Goal: Transaction & Acquisition: Purchase product/service

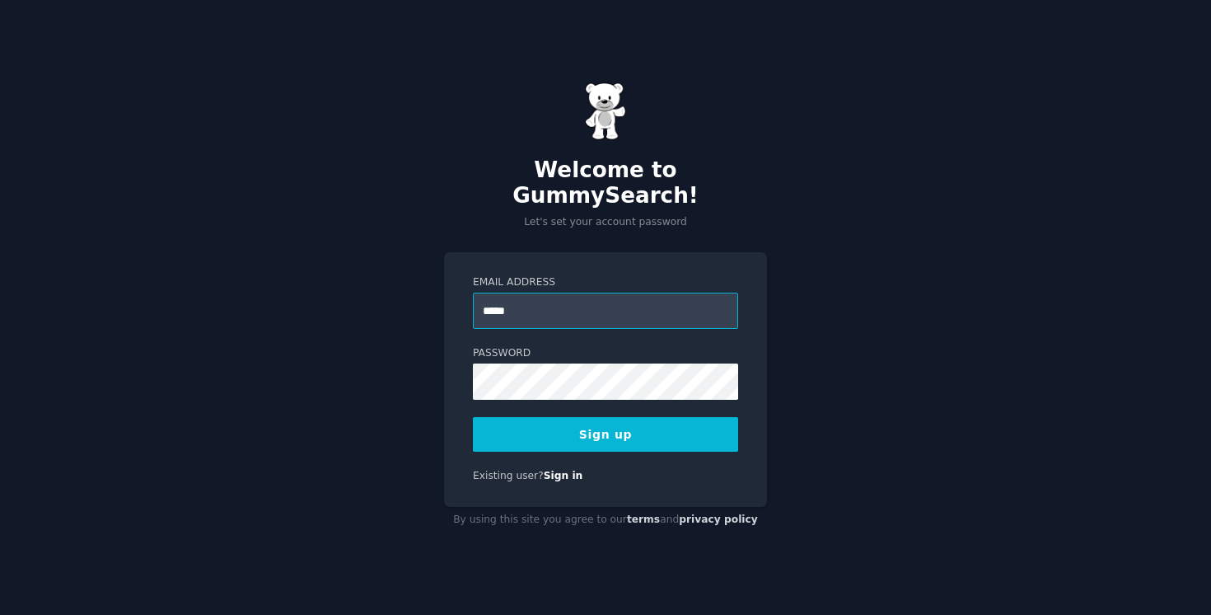
type input "**********"
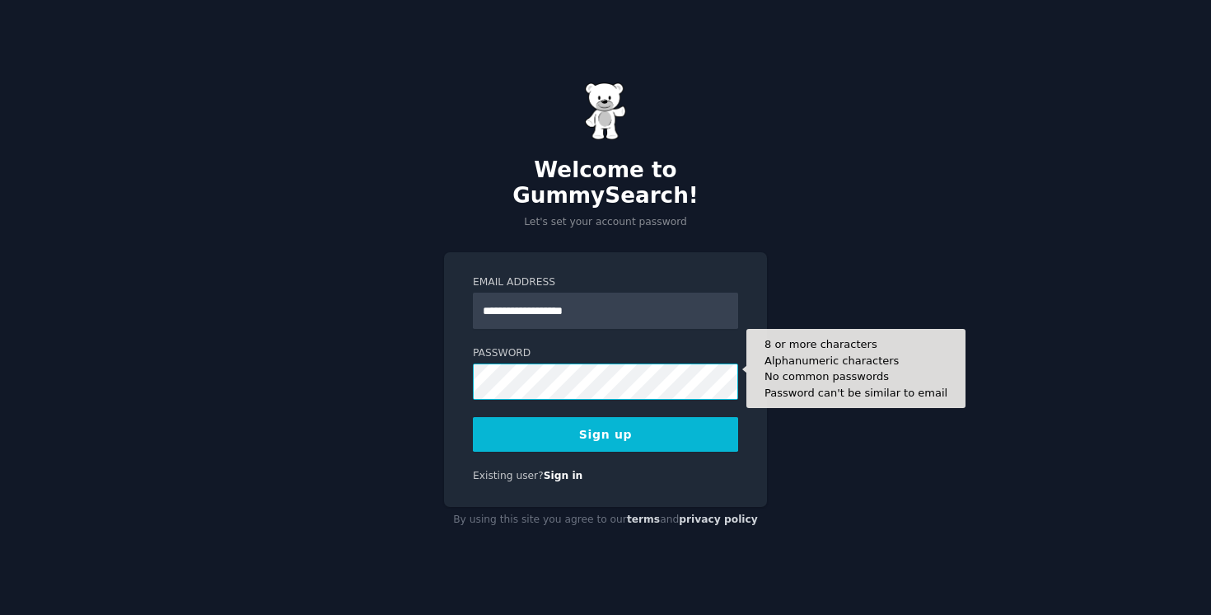
click at [473, 417] on button "Sign up" at bounding box center [605, 434] width 265 height 35
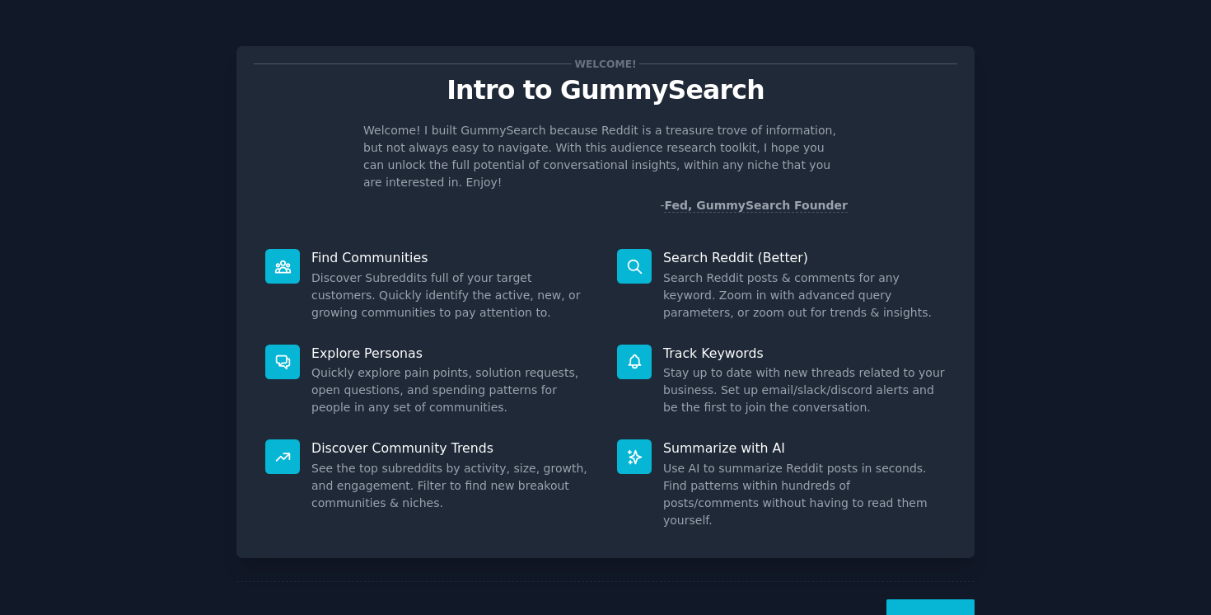
scroll to position [30, 0]
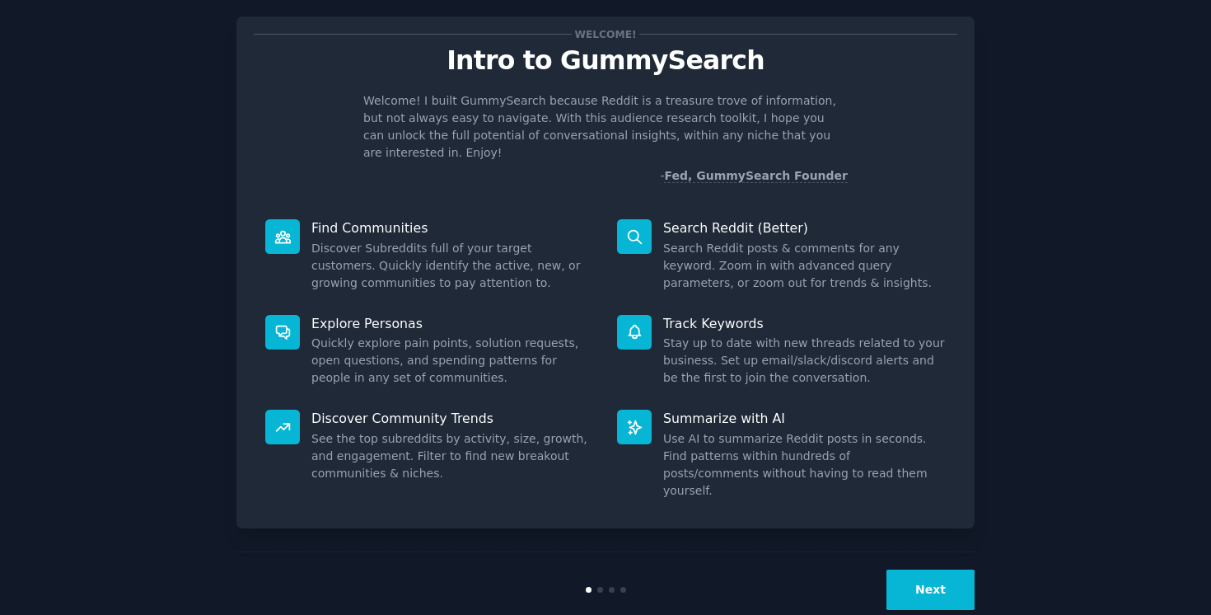
click at [929, 569] on button "Next" at bounding box center [930, 589] width 88 height 40
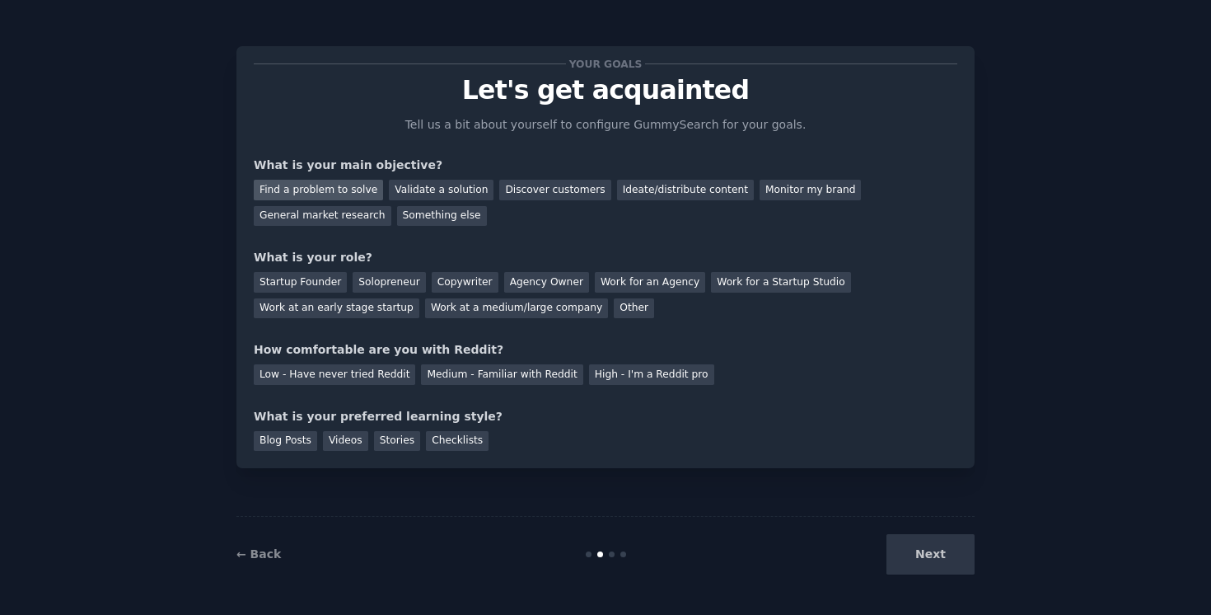
click at [330, 189] on div "Find a problem to solve" at bounding box center [318, 190] width 129 height 21
click at [416, 196] on div "Validate a solution" at bounding box center [441, 190] width 105 height 21
click at [347, 191] on div "Find a problem to solve" at bounding box center [318, 190] width 129 height 21
click at [434, 190] on div "Validate a solution" at bounding box center [441, 190] width 105 height 21
click at [316, 287] on div "Startup Founder" at bounding box center [300, 282] width 93 height 21
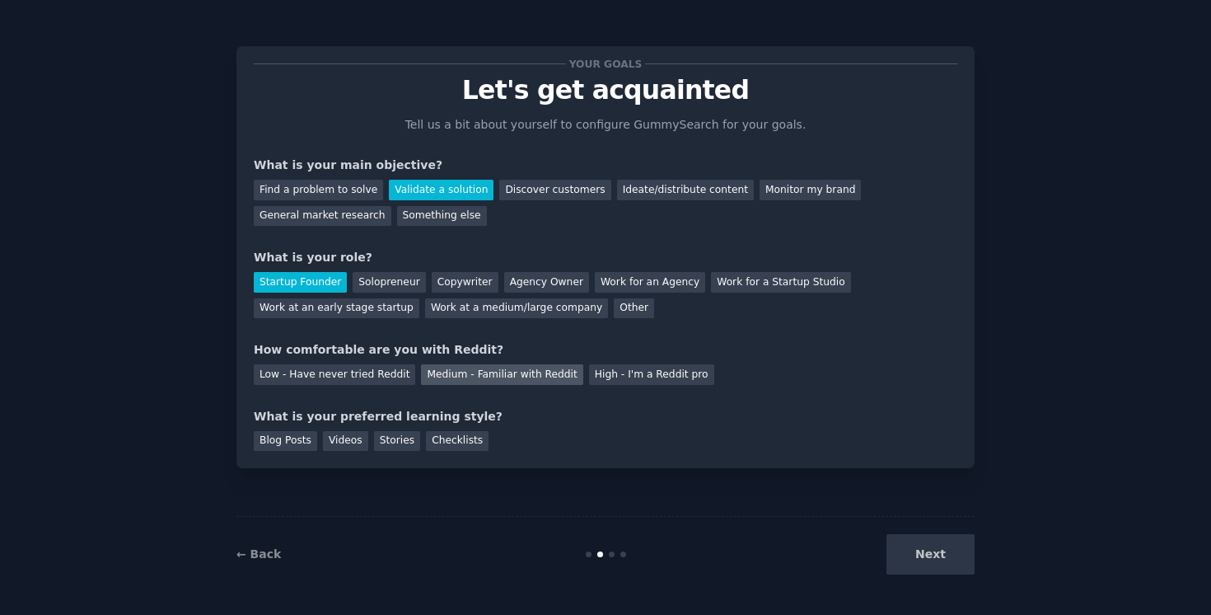
click at [476, 380] on div "Medium - Familiar with Reddit" at bounding box center [501, 374] width 161 height 21
click at [344, 447] on div "Videos" at bounding box center [345, 441] width 45 height 21
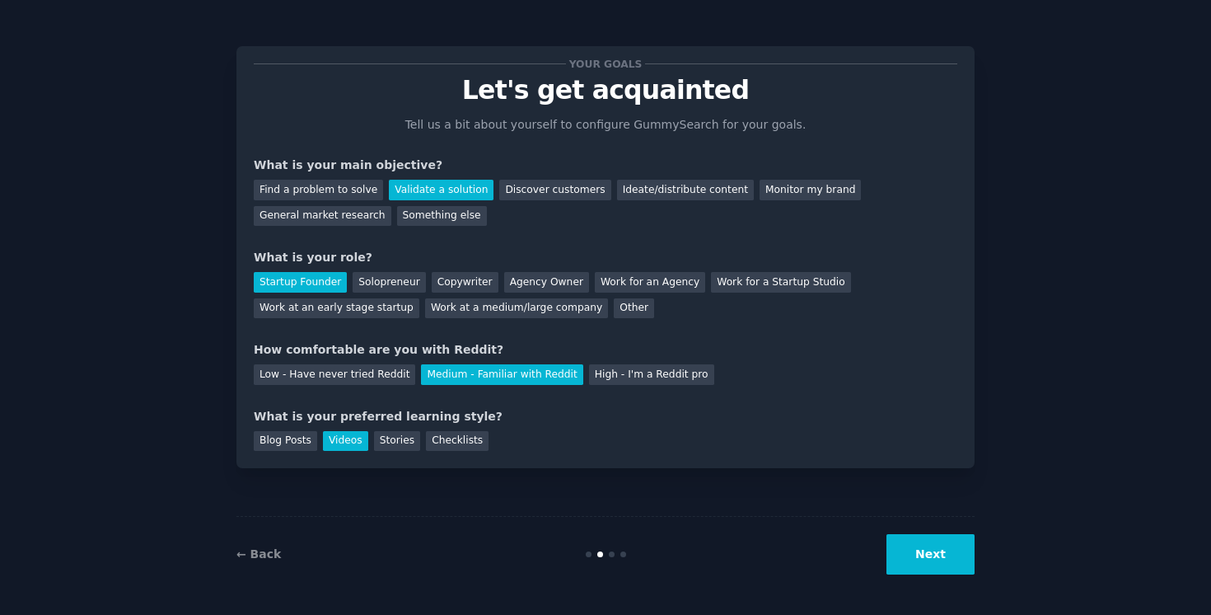
click at [912, 548] on button "Next" at bounding box center [930, 554] width 88 height 40
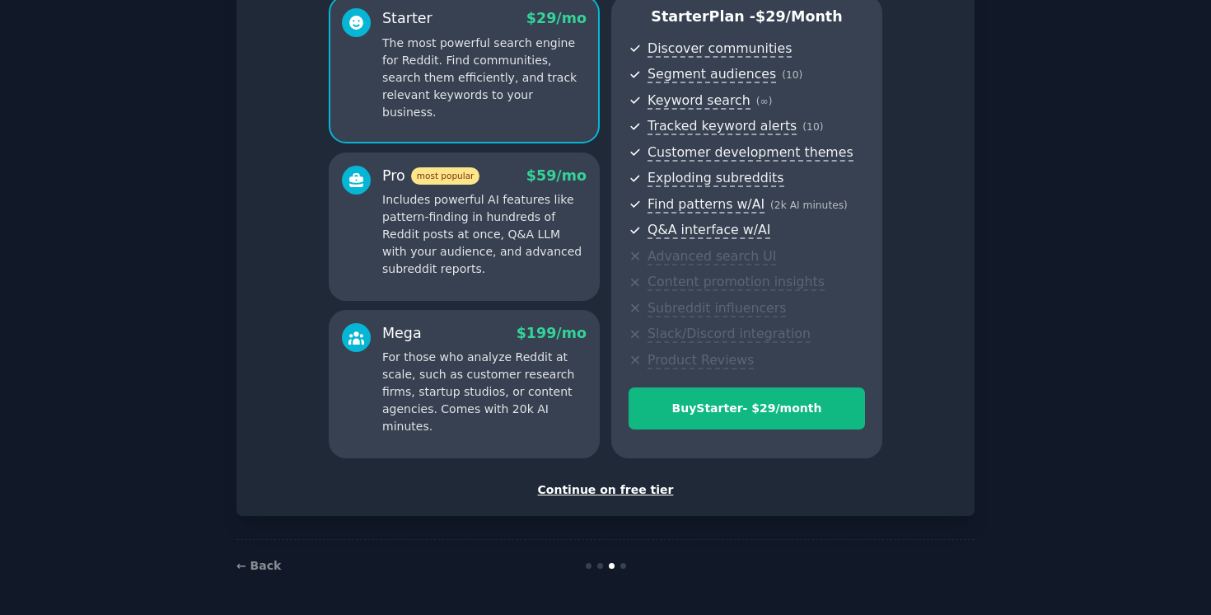
scroll to position [137, 0]
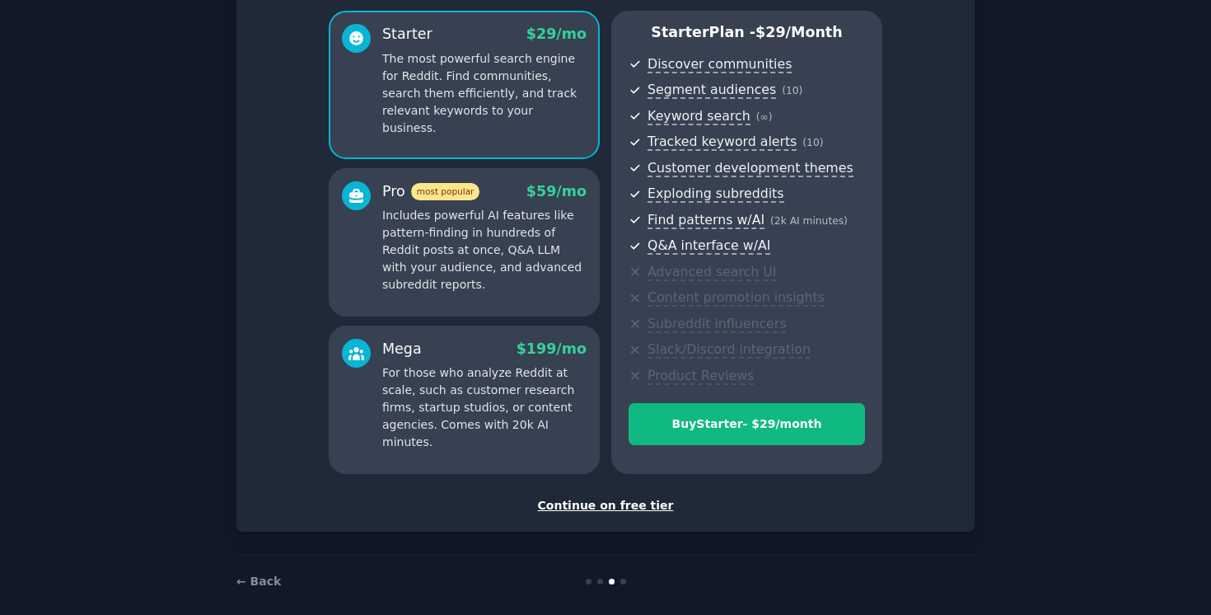
click at [620, 503] on div "Continue on free tier" at bounding box center [606, 505] width 704 height 17
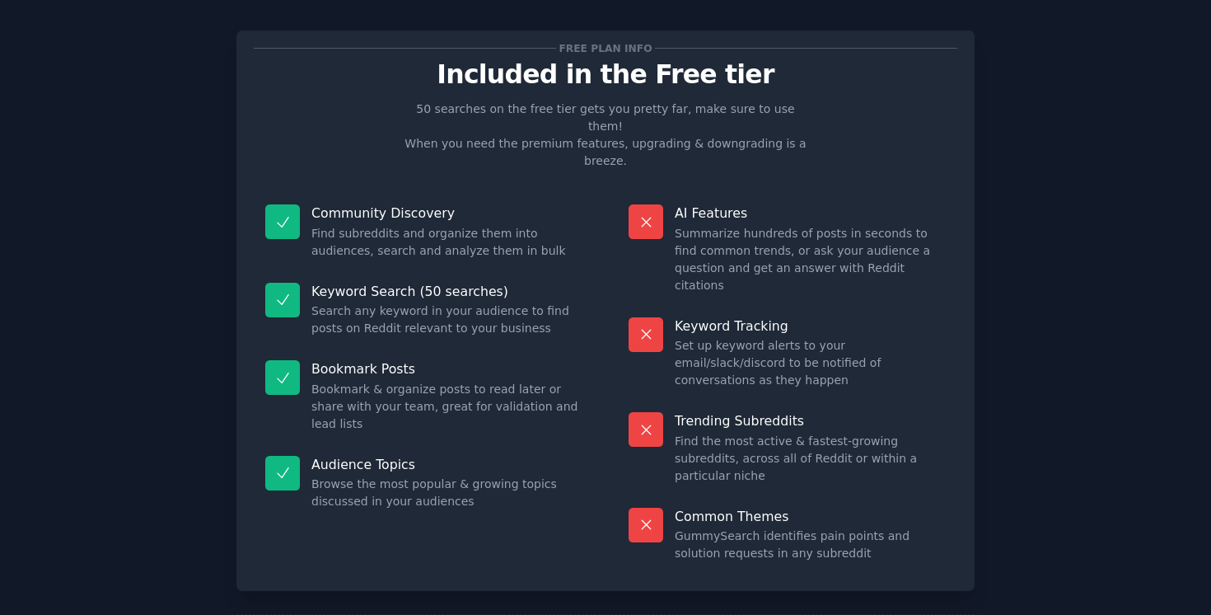
scroll to position [27, 0]
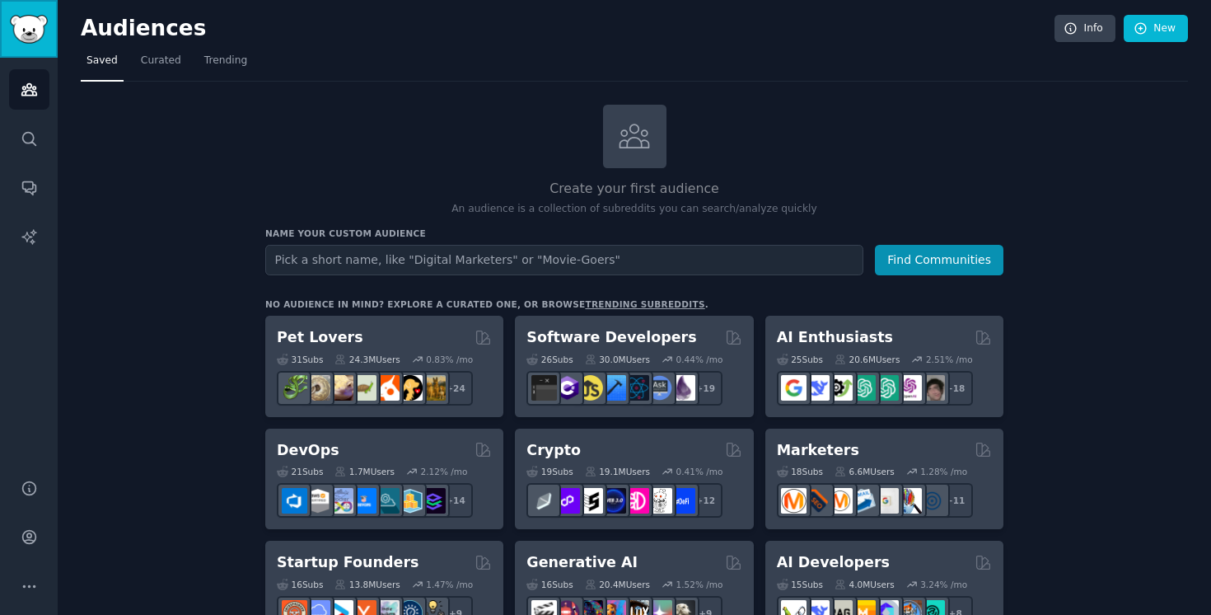
click at [31, 23] on img "Sidebar" at bounding box center [29, 29] width 38 height 29
click at [10, 36] on img "Sidebar" at bounding box center [29, 29] width 38 height 29
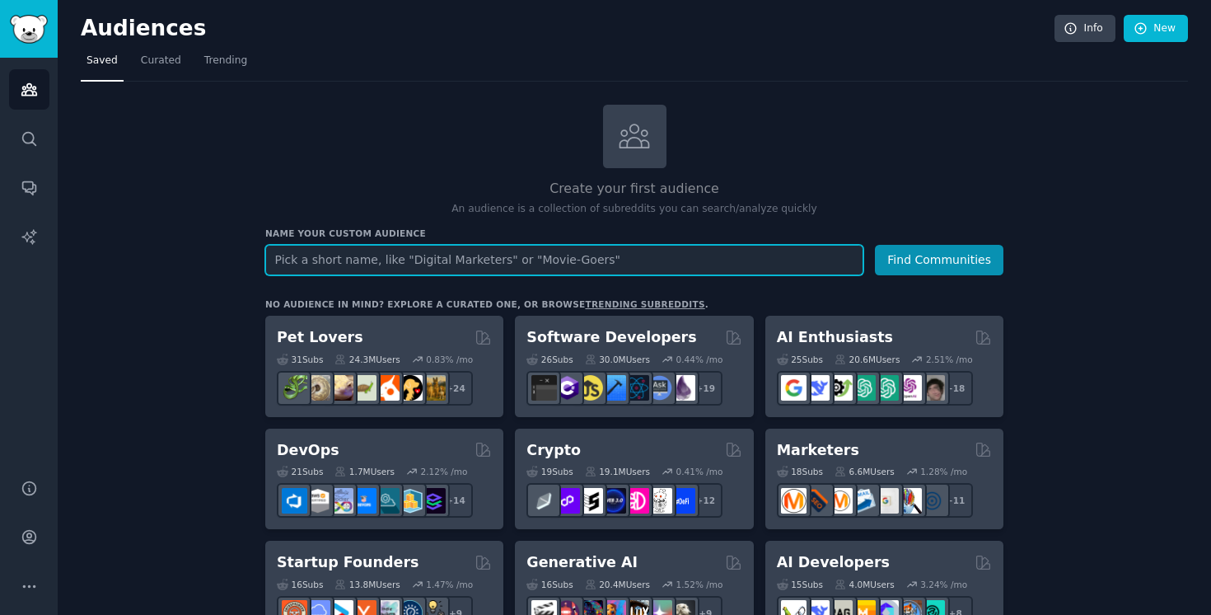
click at [728, 269] on input "text" at bounding box center [564, 260] width 598 height 30
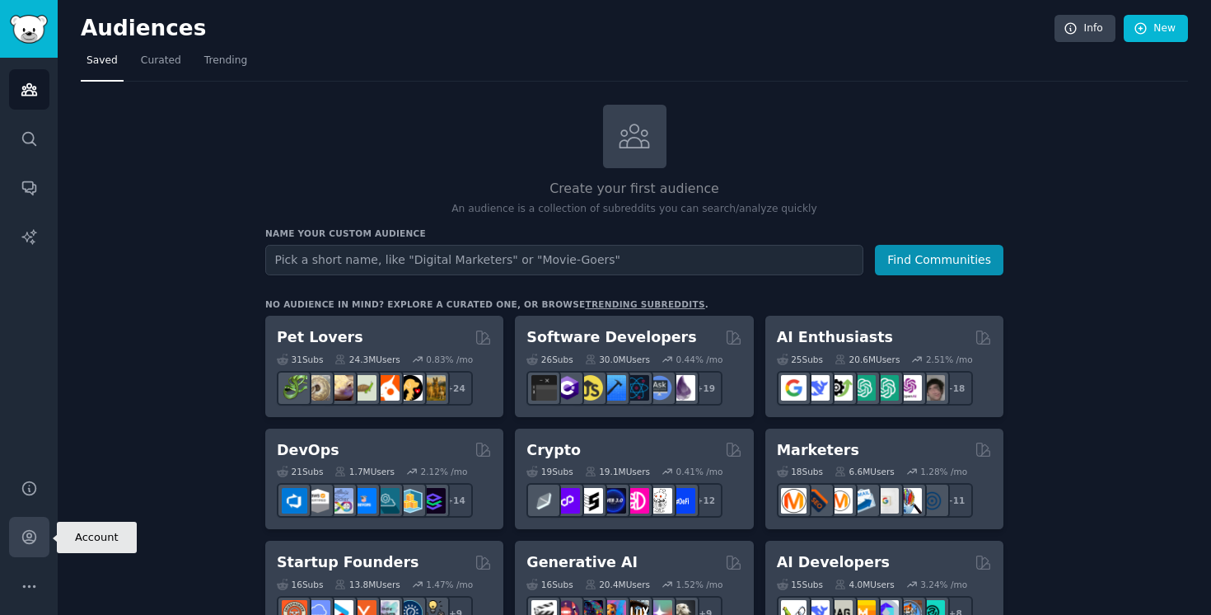
click at [31, 528] on icon "Sidebar" at bounding box center [29, 536] width 17 height 17
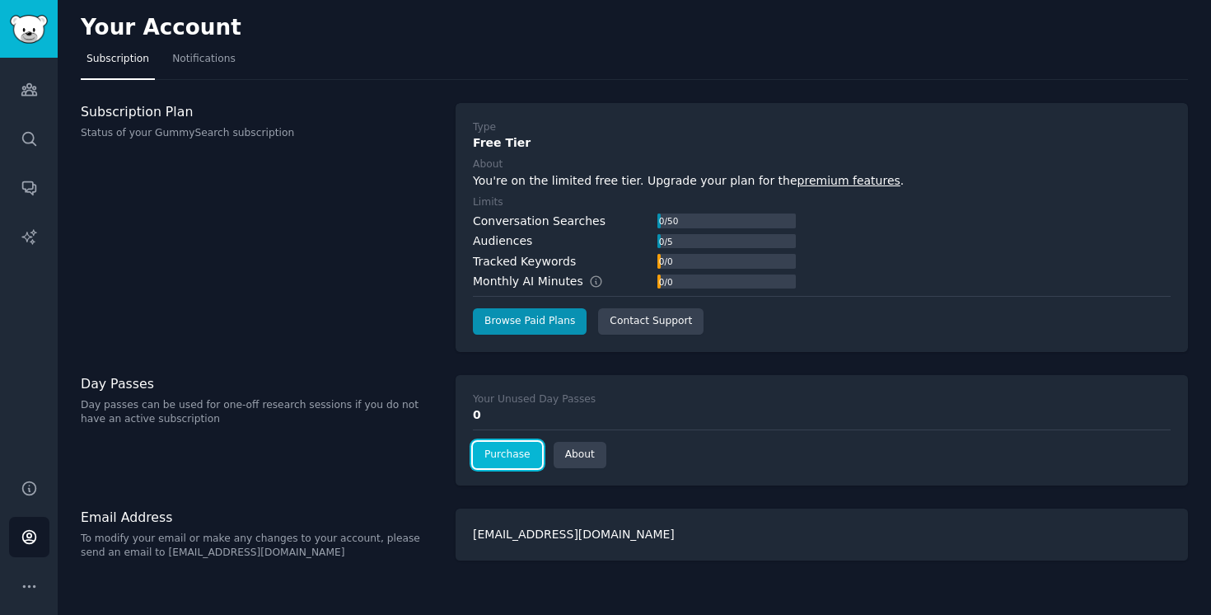
click at [503, 464] on link "Purchase" at bounding box center [507, 455] width 69 height 26
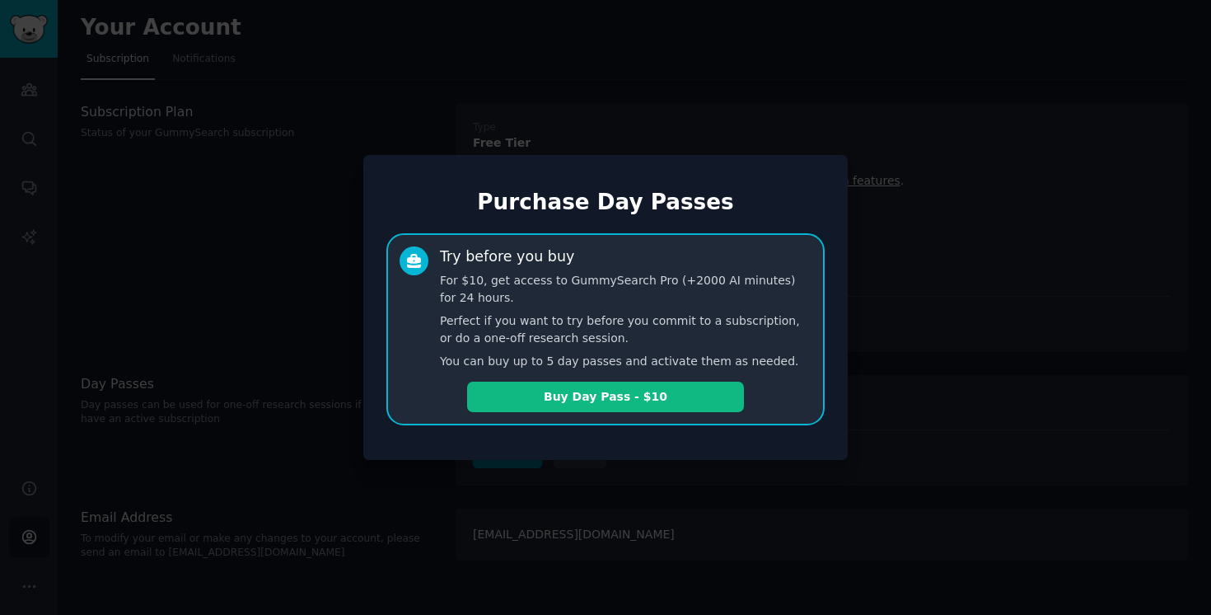
click at [984, 72] on div at bounding box center [605, 307] width 1211 height 615
